Goal: Task Accomplishment & Management: Complete application form

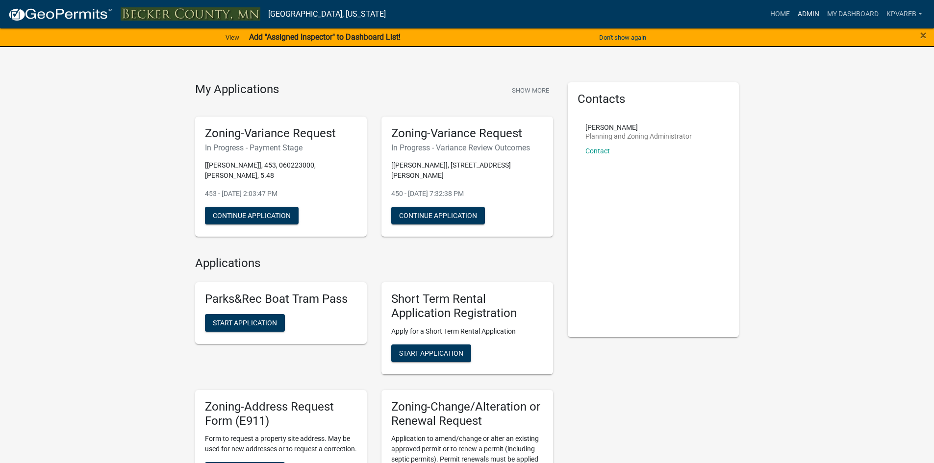
click at [806, 13] on link "Admin" at bounding box center [808, 14] width 29 height 19
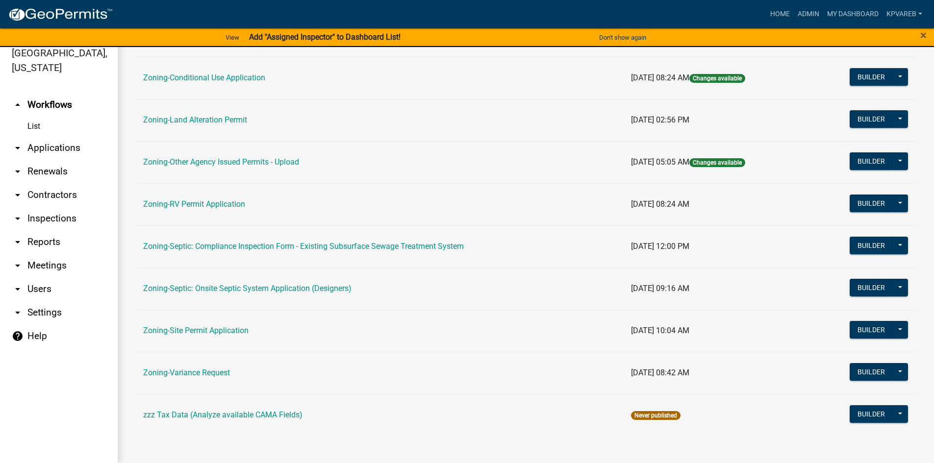
scroll to position [289, 0]
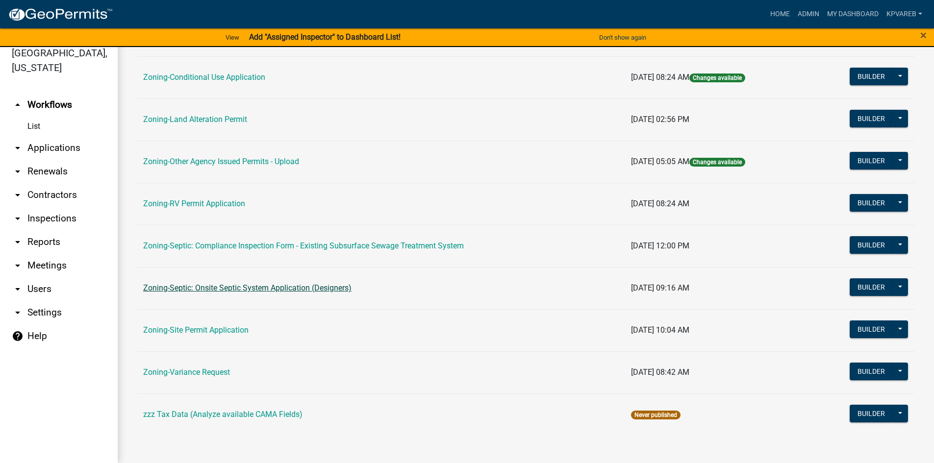
click at [207, 293] on link "Zoning-Septic: Onsite Septic System Application (Designers)" at bounding box center [247, 287] width 208 height 9
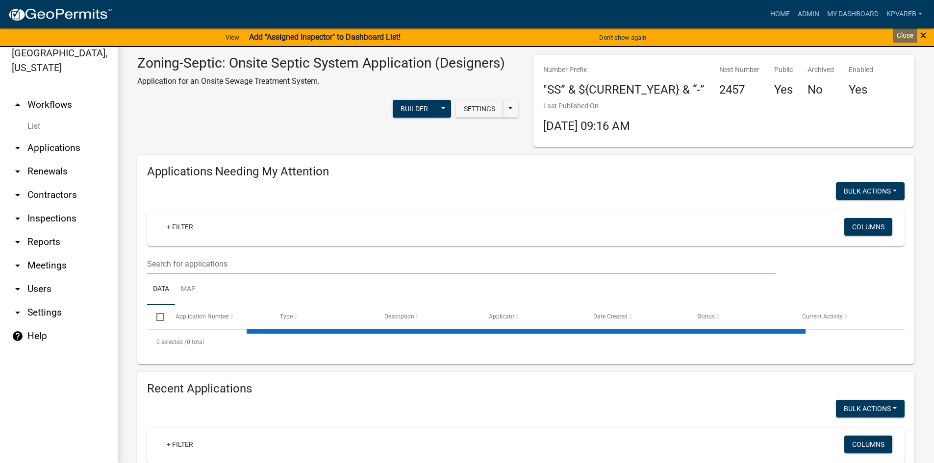
click at [922, 31] on span "×" at bounding box center [924, 35] width 6 height 14
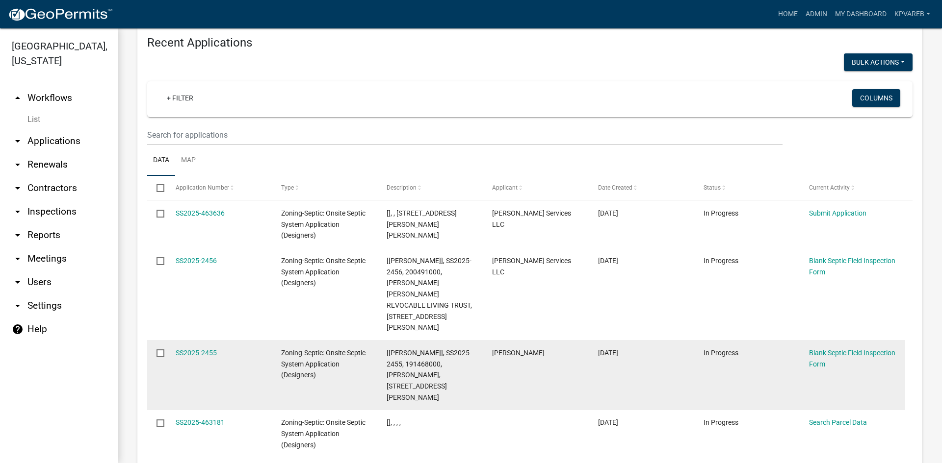
scroll to position [1123, 0]
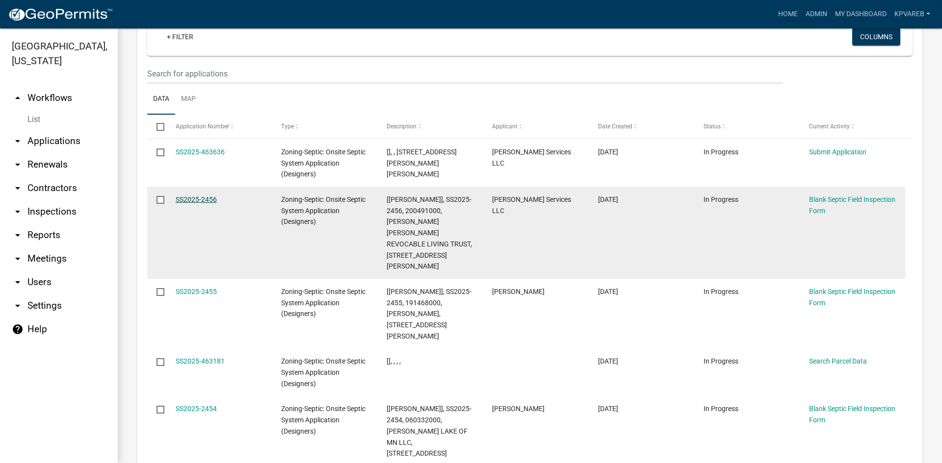
click at [192, 196] on link "SS2025-2456" at bounding box center [196, 200] width 41 height 8
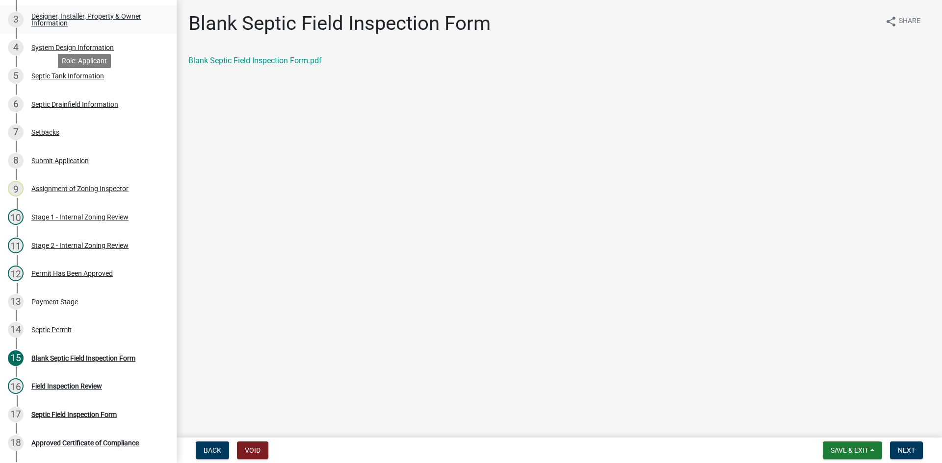
scroll to position [115, 0]
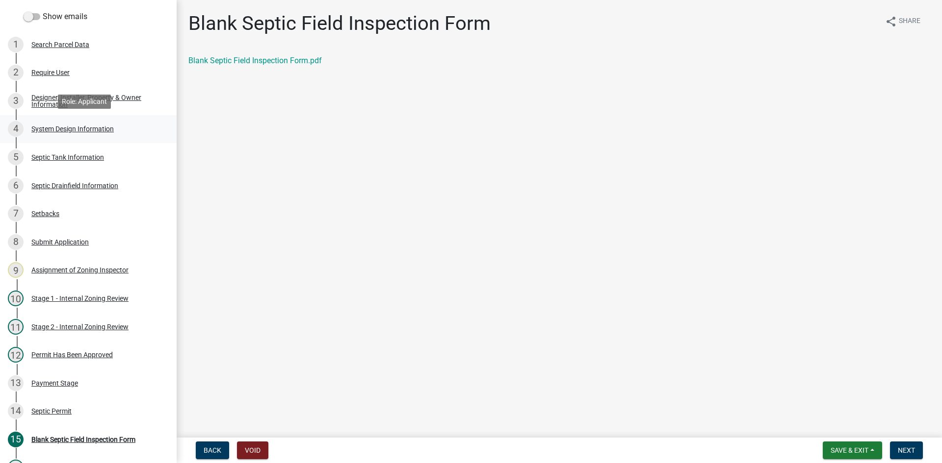
click at [63, 134] on div "4 System Design Information" at bounding box center [84, 129] width 153 height 16
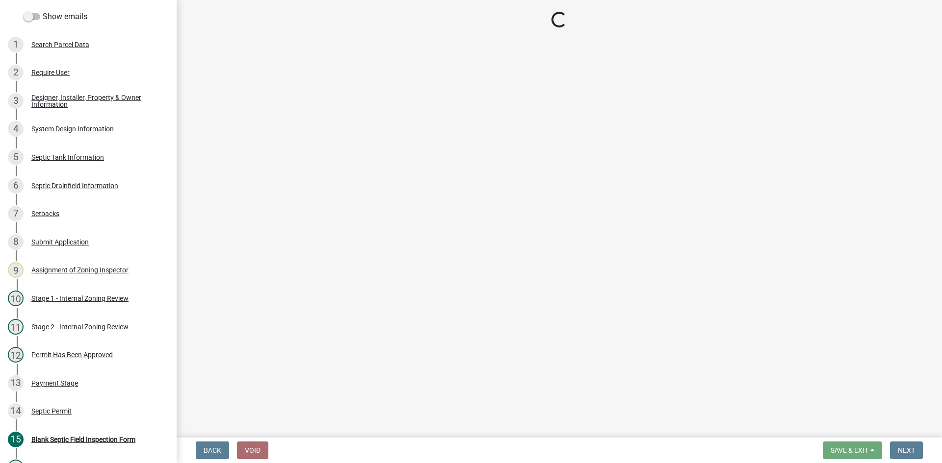
select select "8ba21533-2acf-4cc6-95e5-280e4aabd5a3"
select select "25258e87-3ef9-4f1c-a5f1-75a1d463abfb"
select select "011fbff4-a41d-4a75-9bd8-71c7e6c69e0d"
select select "85fdfef2-2683-4311-b5d5-5505f6411127"
select select "ba735beb-519e-40f0-ae20-62d65fc4c46b"
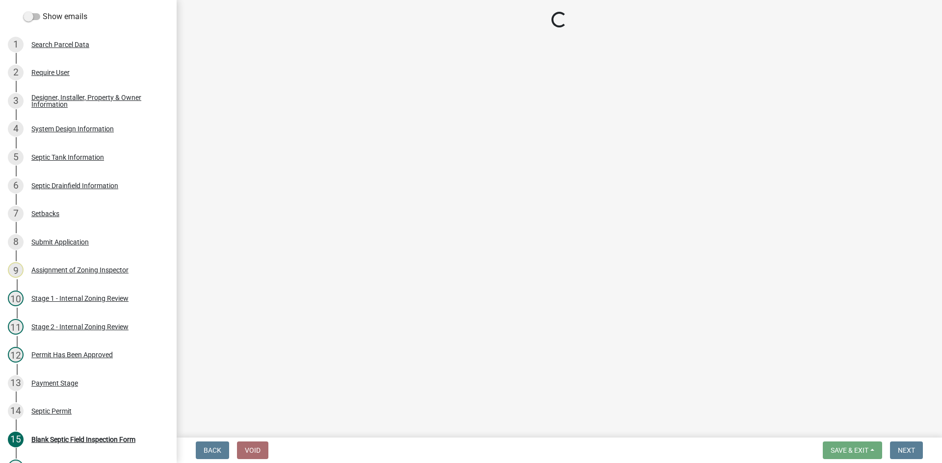
select select "ef698bf5-6172-44c1-9ffb-522c07469aed"
select select "384fc250-a67e-4e5e-a6e0-19116deb63e7"
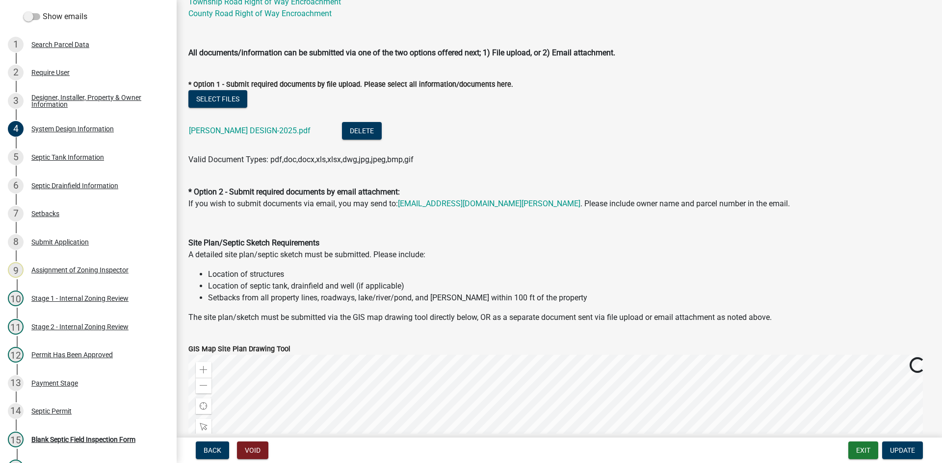
scroll to position [441, 0]
click at [273, 130] on link "[PERSON_NAME] DESIGN-2025.pdf" at bounding box center [250, 129] width 122 height 9
